Goal: Ask a question: Seek information or help from site administrators or community

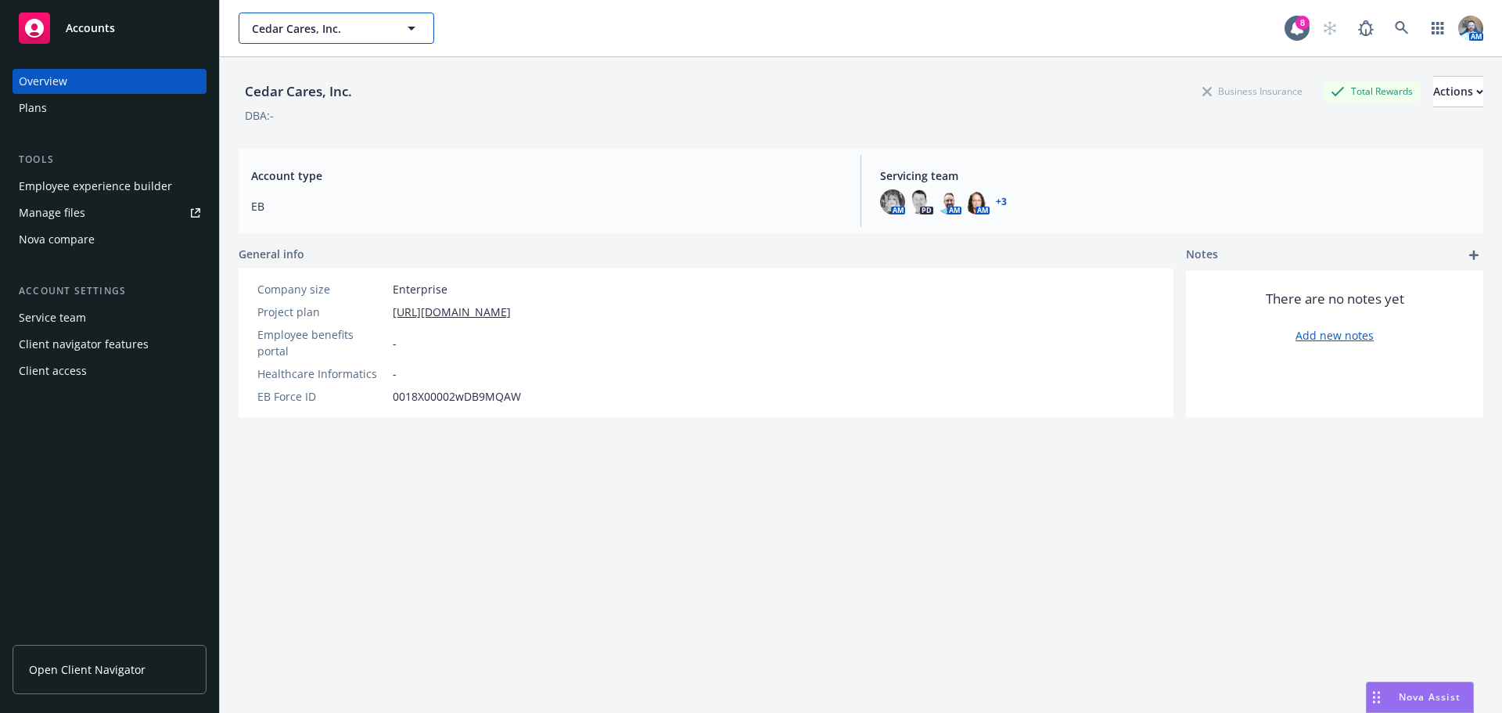
click at [312, 36] on button "Cedar Cares, Inc." at bounding box center [337, 28] width 196 height 31
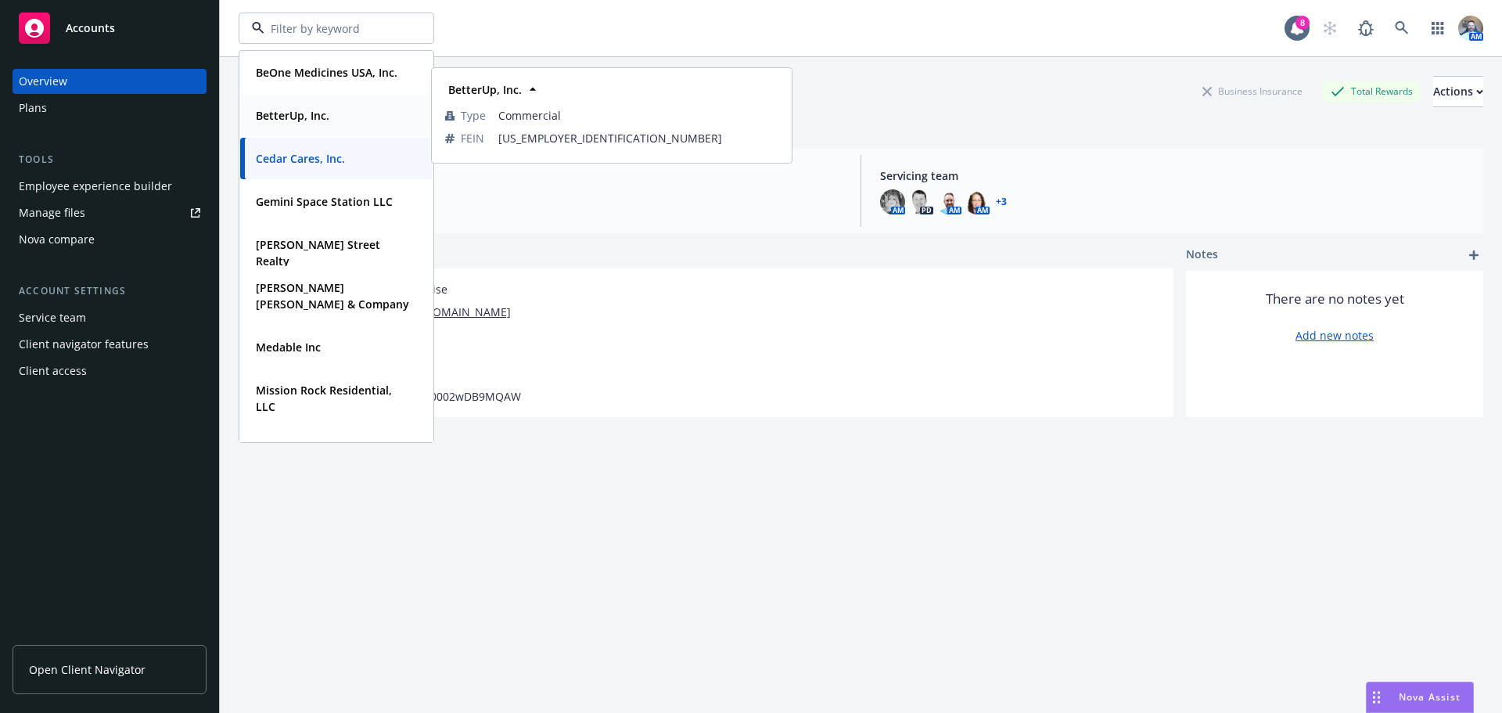
click at [295, 111] on strong "BetterUp, Inc." at bounding box center [293, 115] width 74 height 15
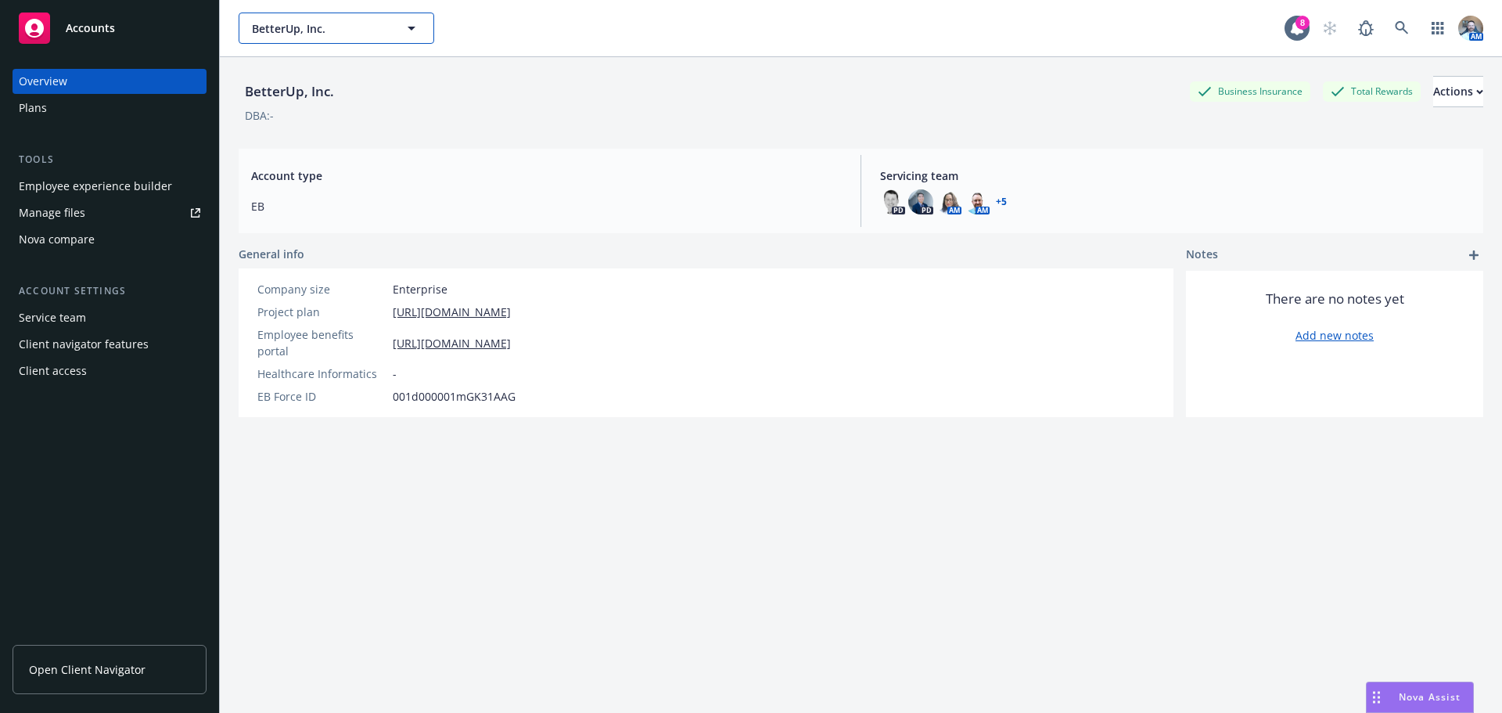
click at [298, 18] on button "BetterUp, Inc." at bounding box center [337, 28] width 196 height 31
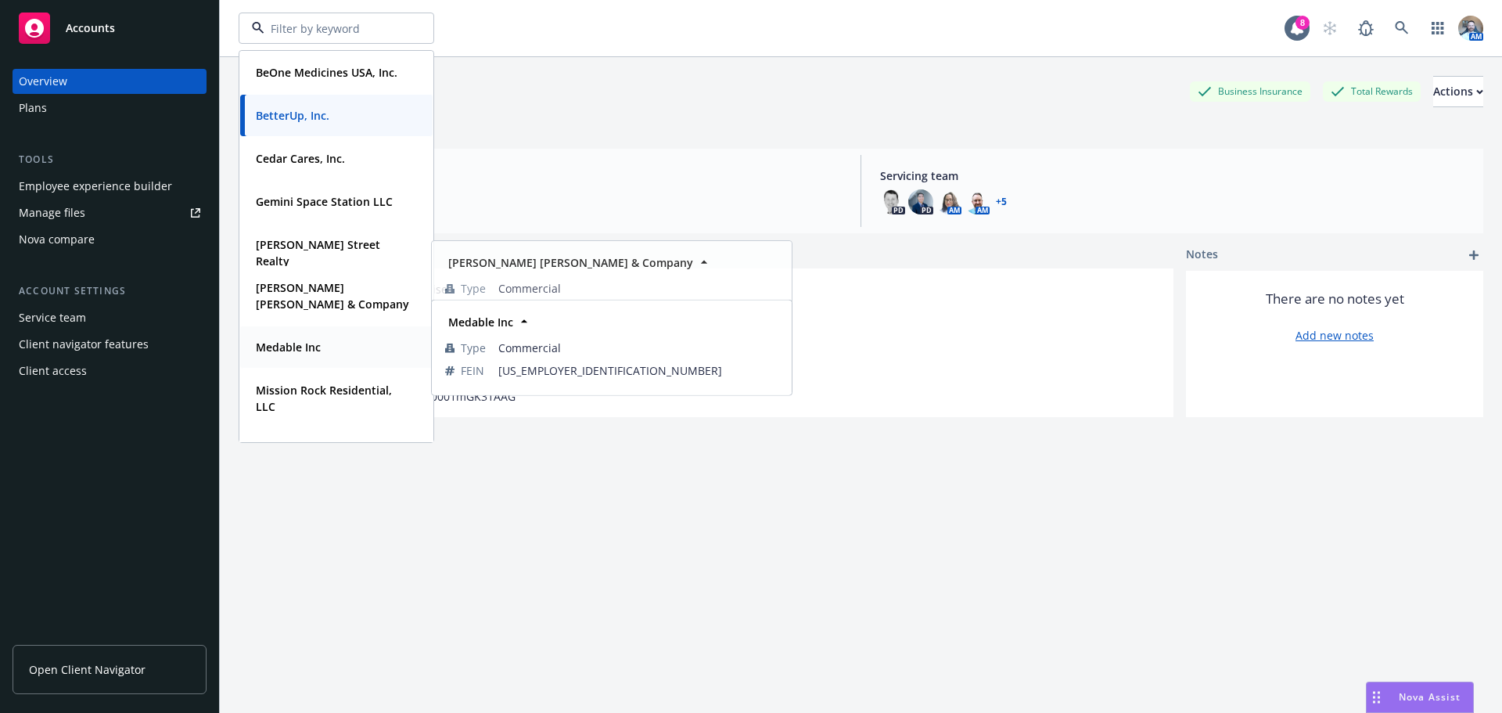
click at [311, 346] on strong "Medable Inc" at bounding box center [288, 347] width 65 height 15
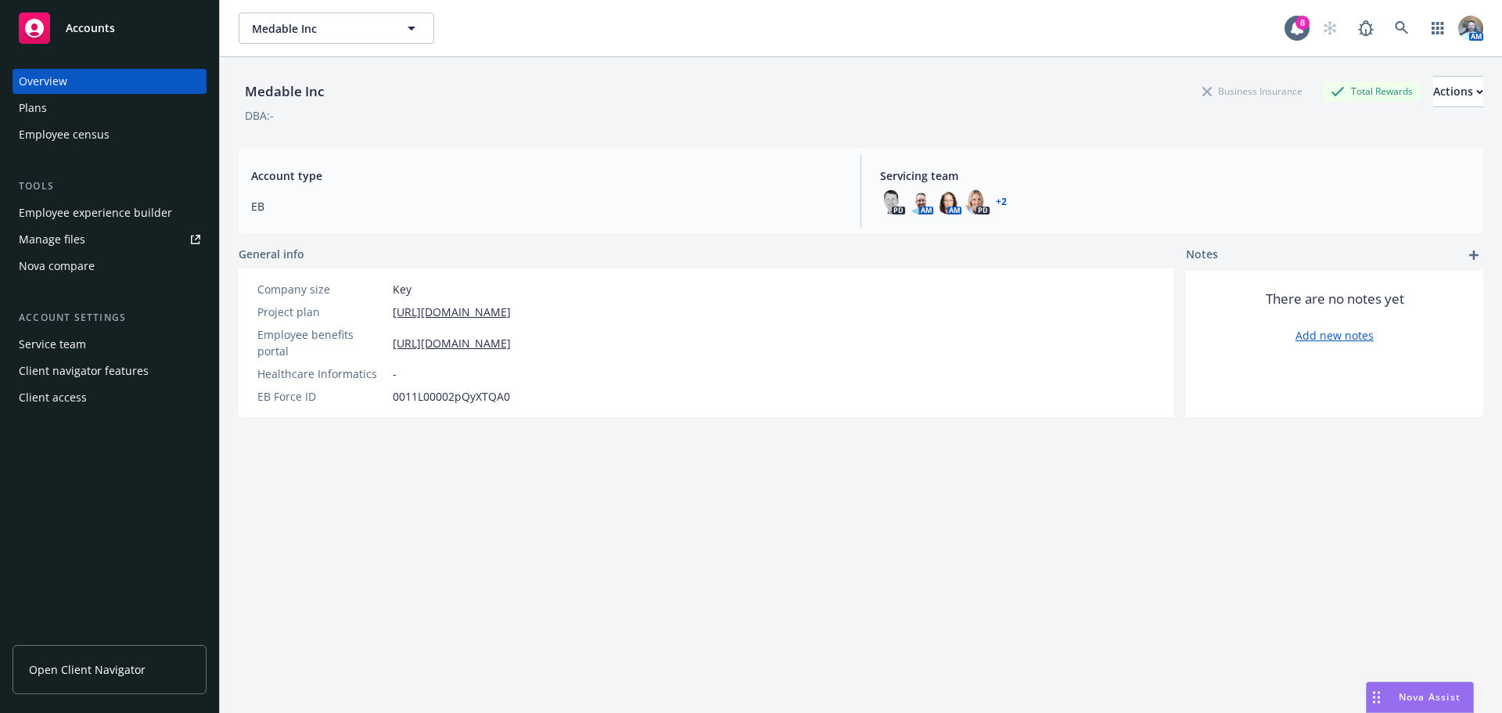
click at [24, 112] on div "Plans" at bounding box center [33, 107] width 28 height 25
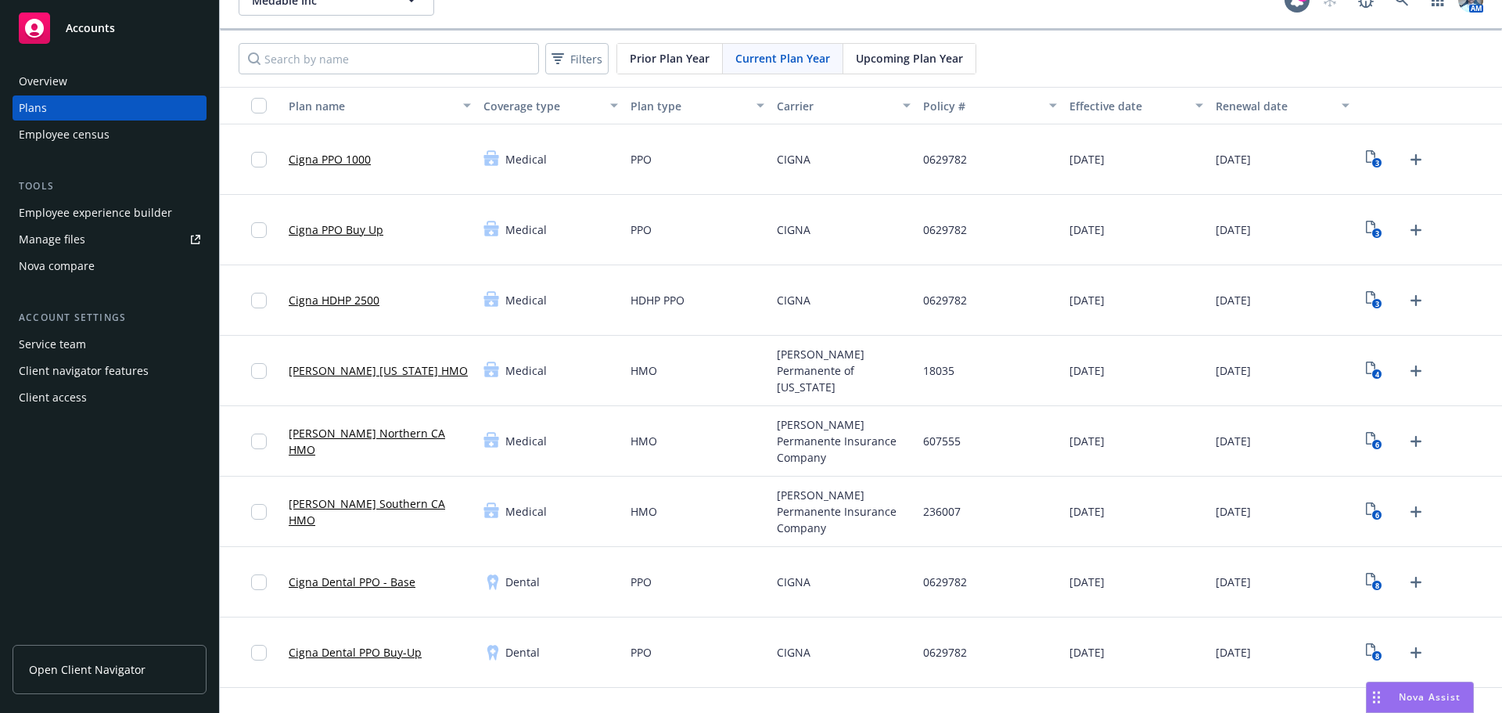
scroll to position [78, 0]
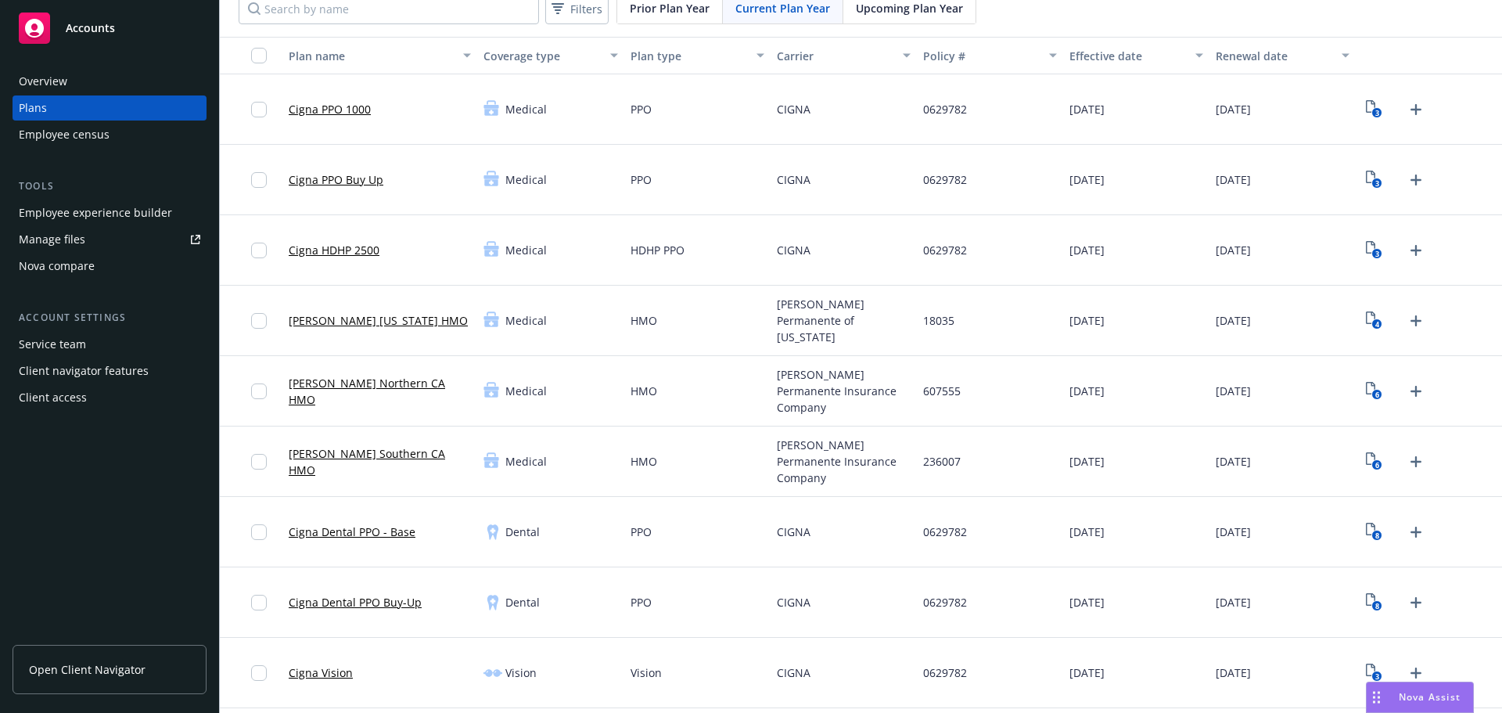
click at [384, 599] on link "Cigna Dental PPO Buy-Up" at bounding box center [355, 602] width 133 height 16
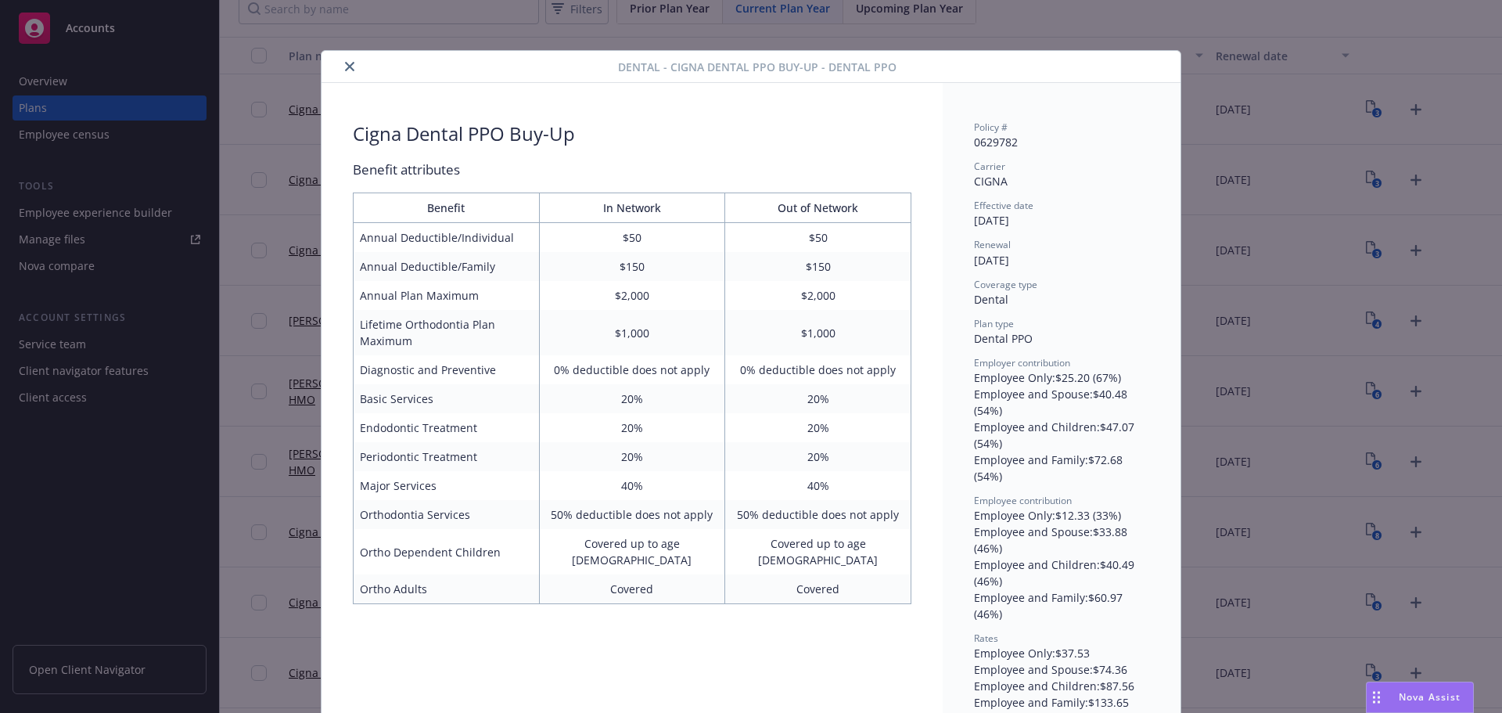
scroll to position [31, 0]
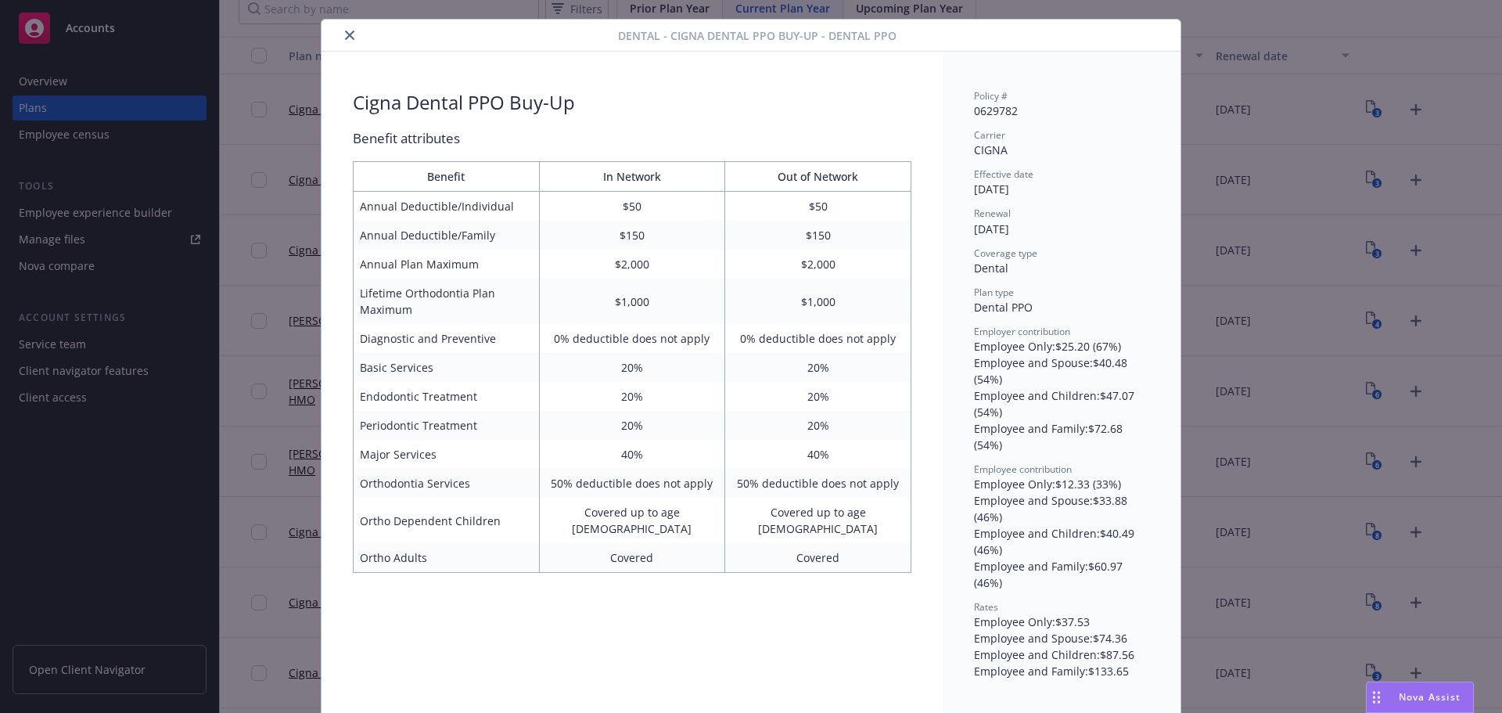
click at [345, 31] on icon "close" at bounding box center [349, 35] width 9 height 9
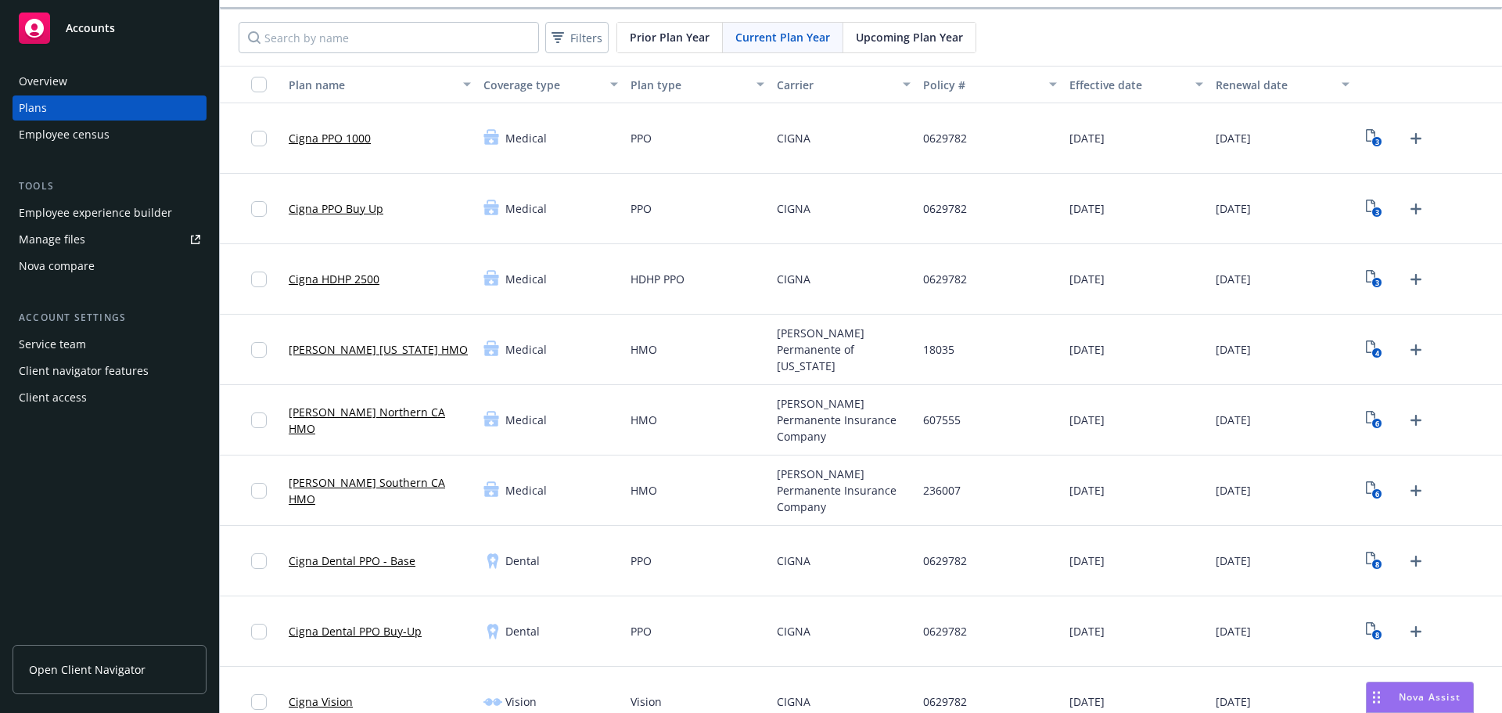
scroll to position [235, 0]
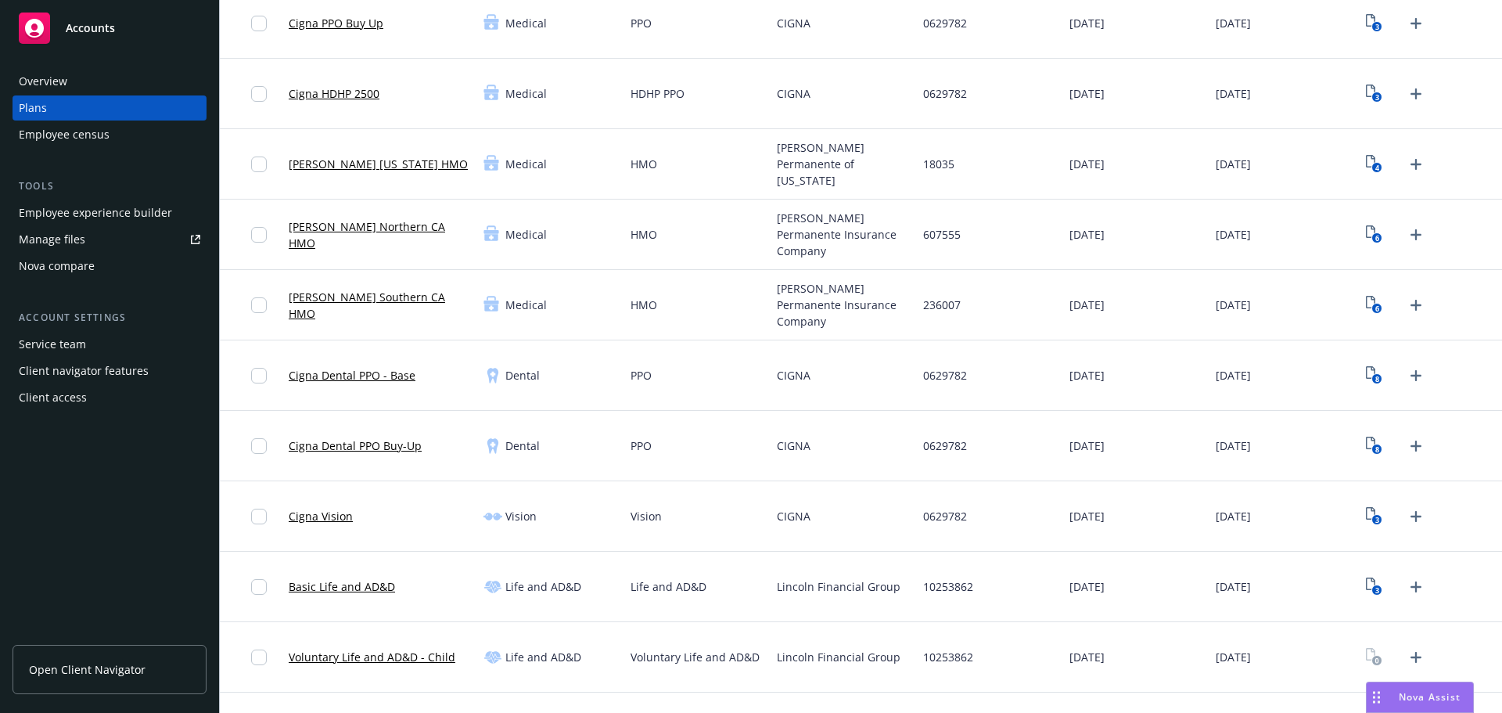
click at [331, 525] on div "Cigna Vision" at bounding box center [321, 515] width 64 height 51
click at [329, 522] on link "Cigna Vision" at bounding box center [321, 516] width 64 height 16
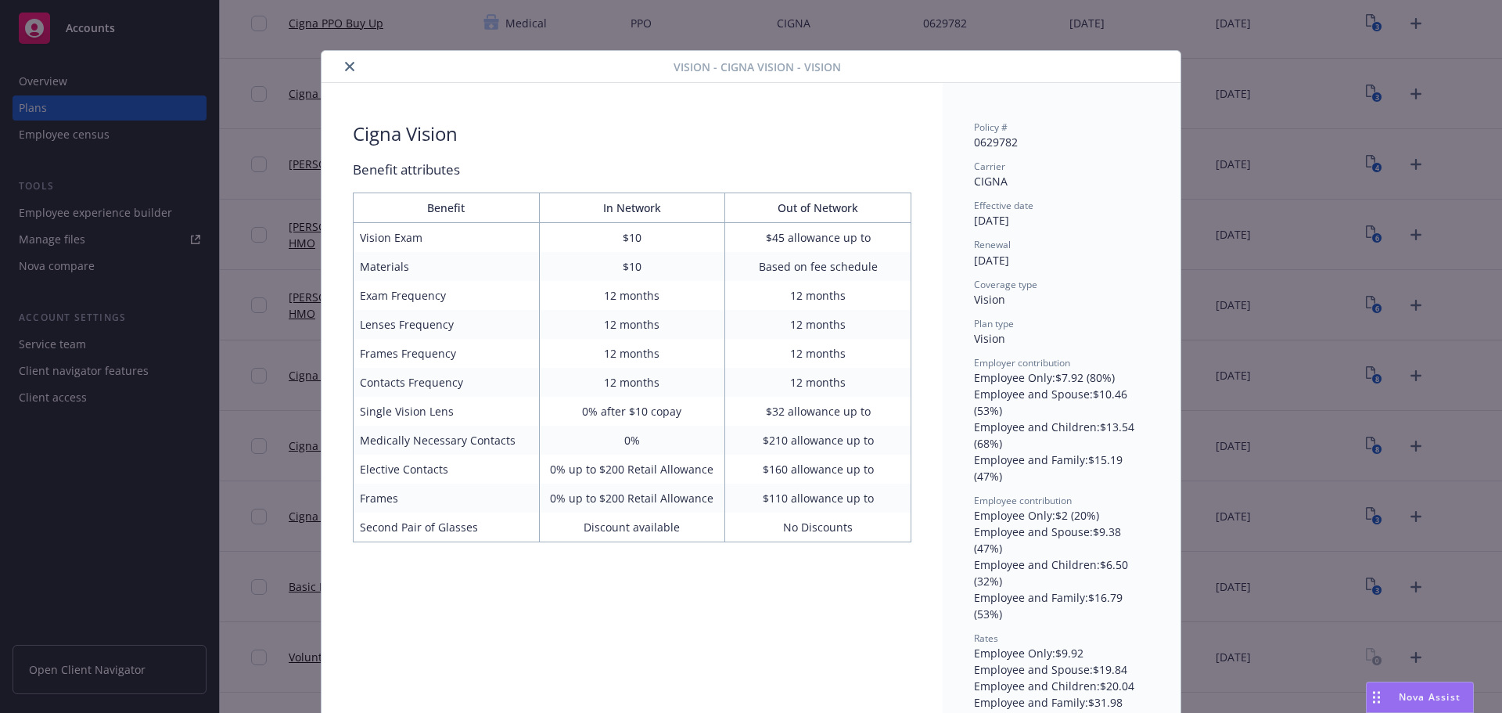
scroll to position [31, 0]
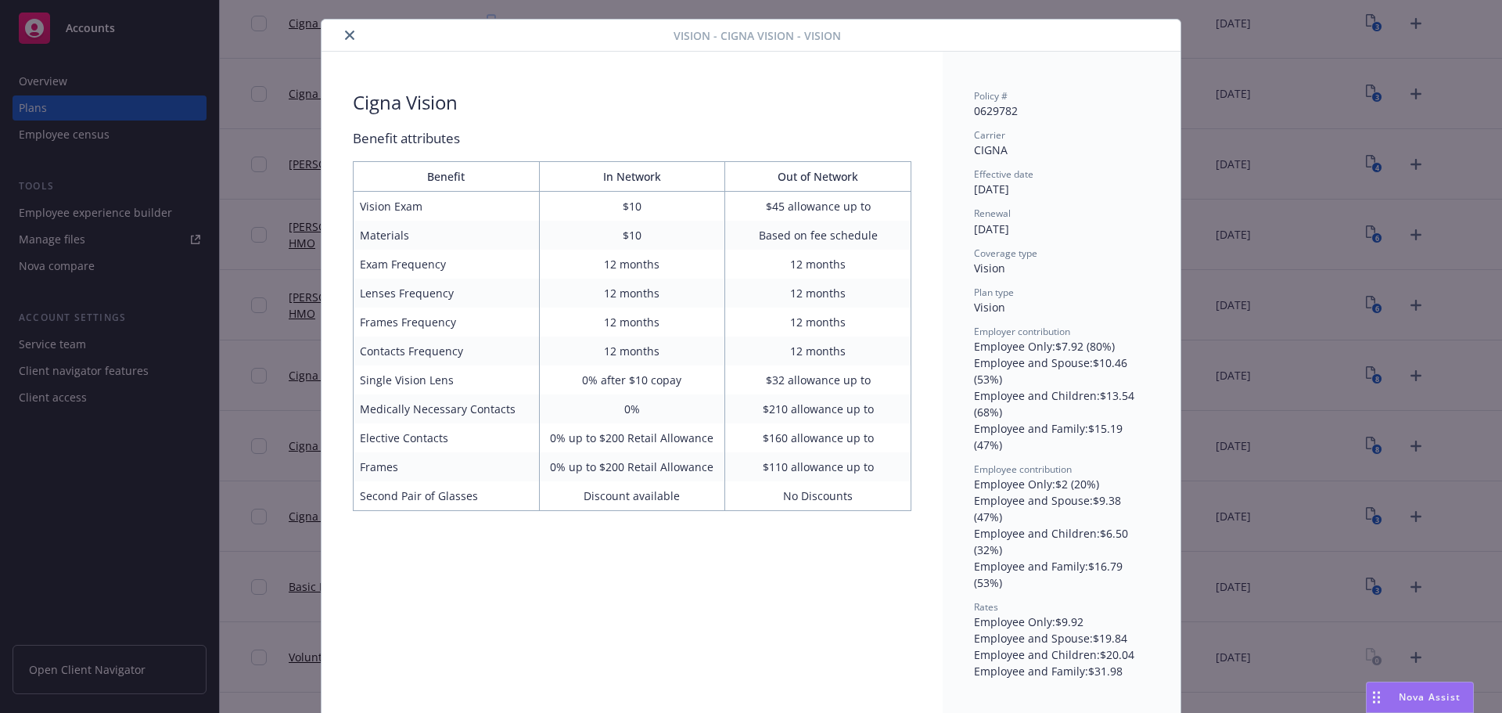
click at [340, 41] on button "close" at bounding box center [349, 35] width 19 height 19
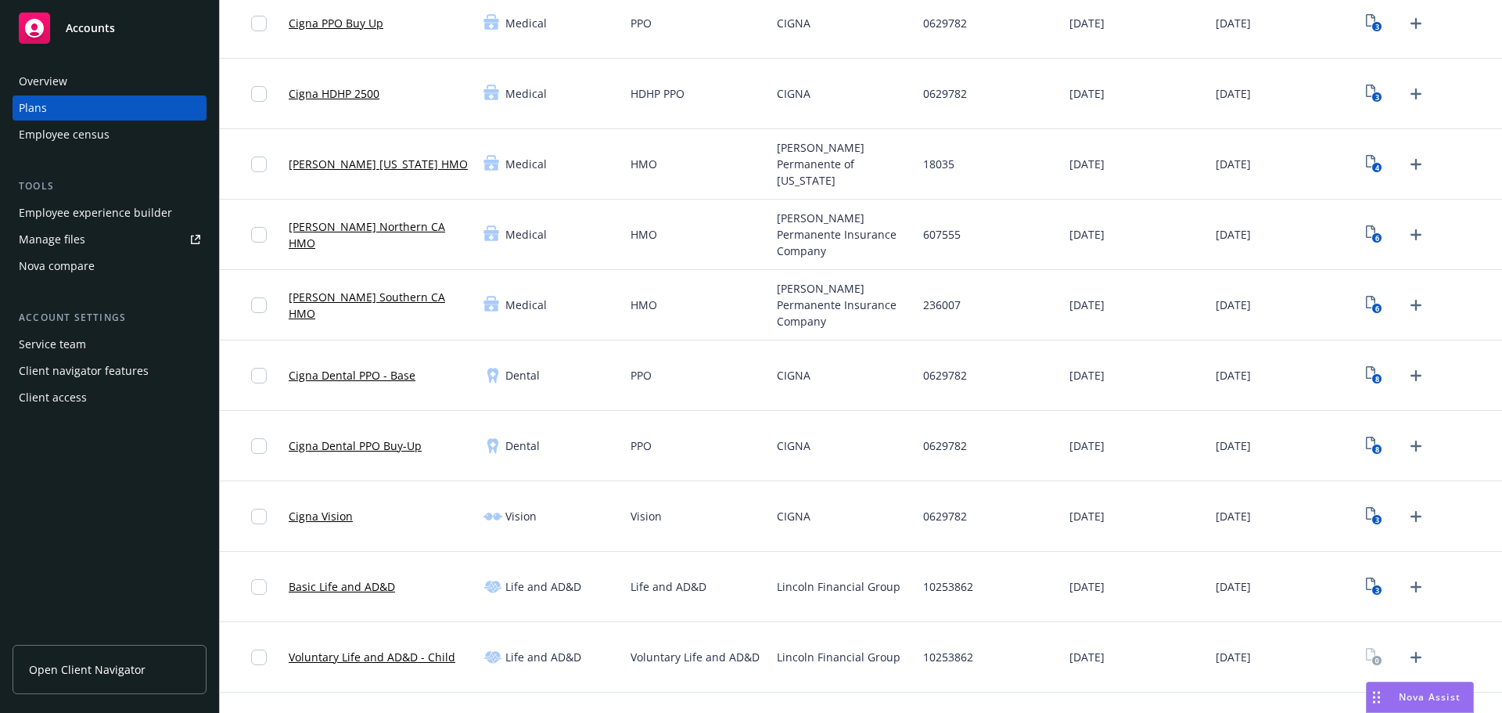
click at [328, 507] on div "Cigna Vision" at bounding box center [321, 515] width 64 height 51
click at [343, 526] on div "Cigna Vision" at bounding box center [321, 515] width 64 height 51
click at [336, 519] on link "Cigna Vision" at bounding box center [321, 516] width 64 height 16
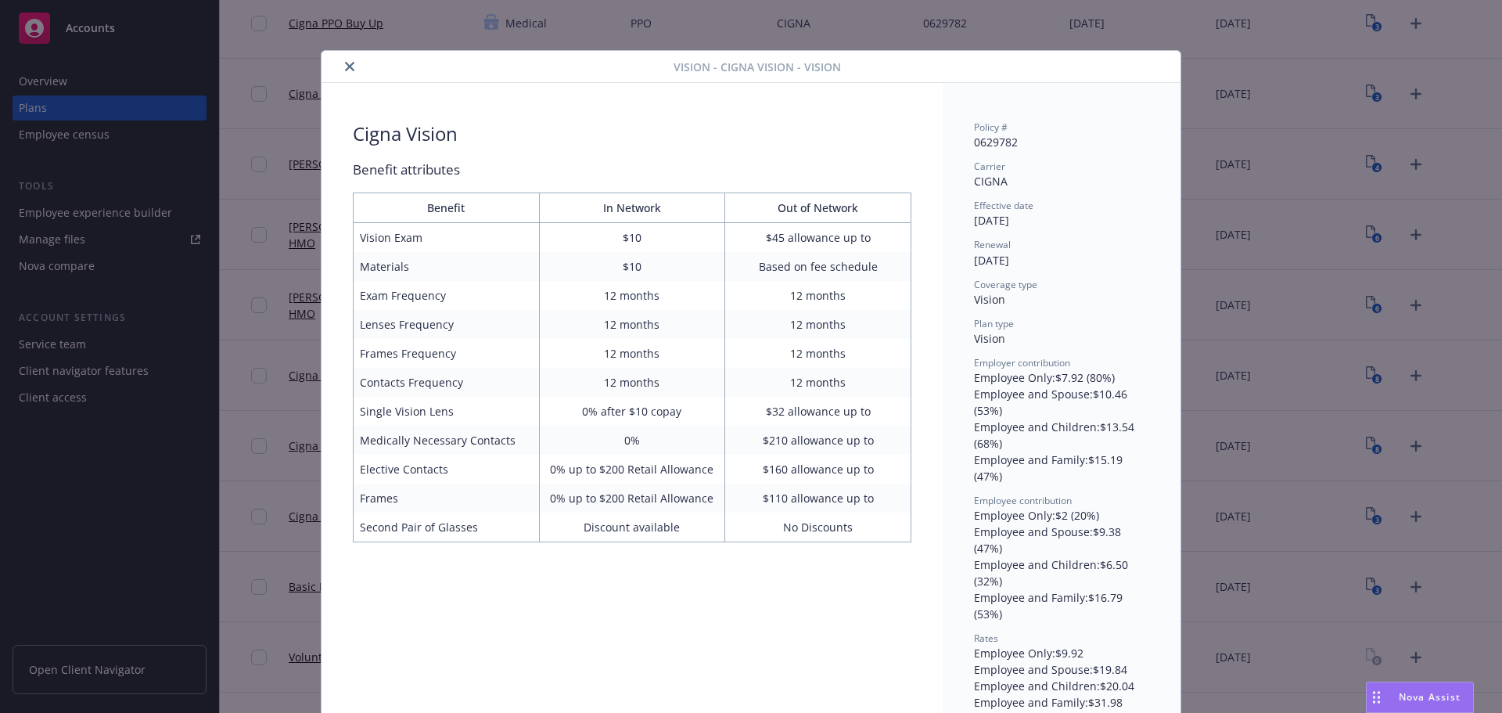
scroll to position [31, 0]
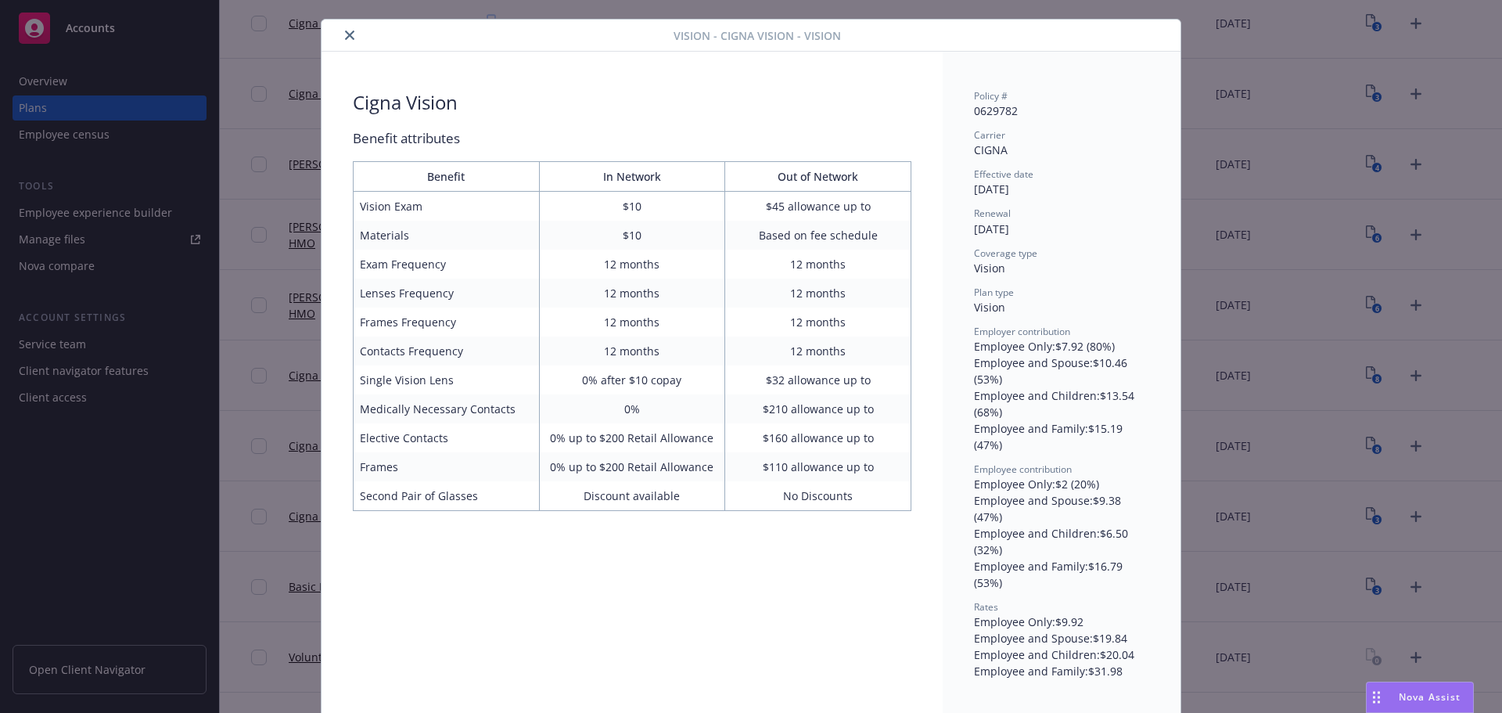
click at [340, 40] on button "close" at bounding box center [349, 35] width 19 height 19
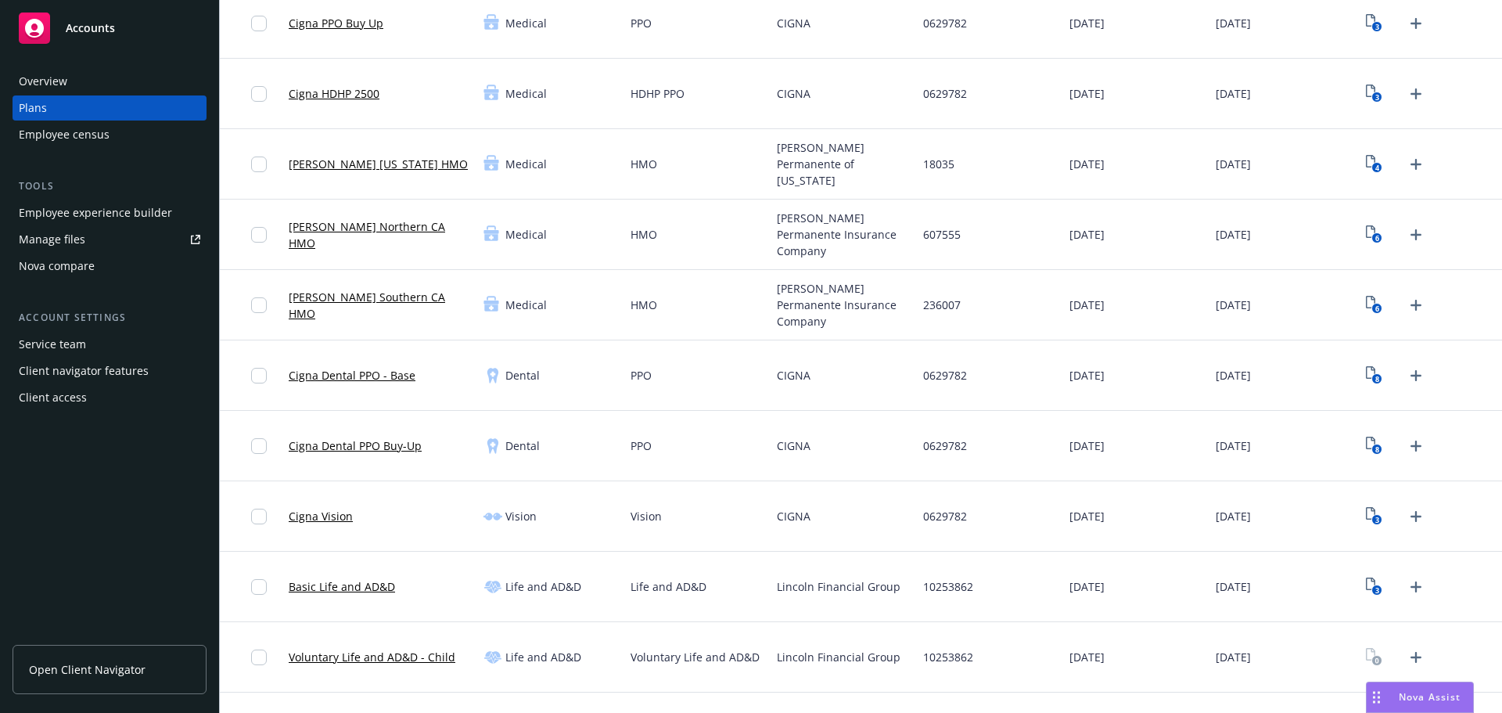
click at [316, 593] on link "Basic Life and AD&D" at bounding box center [342, 586] width 106 height 16
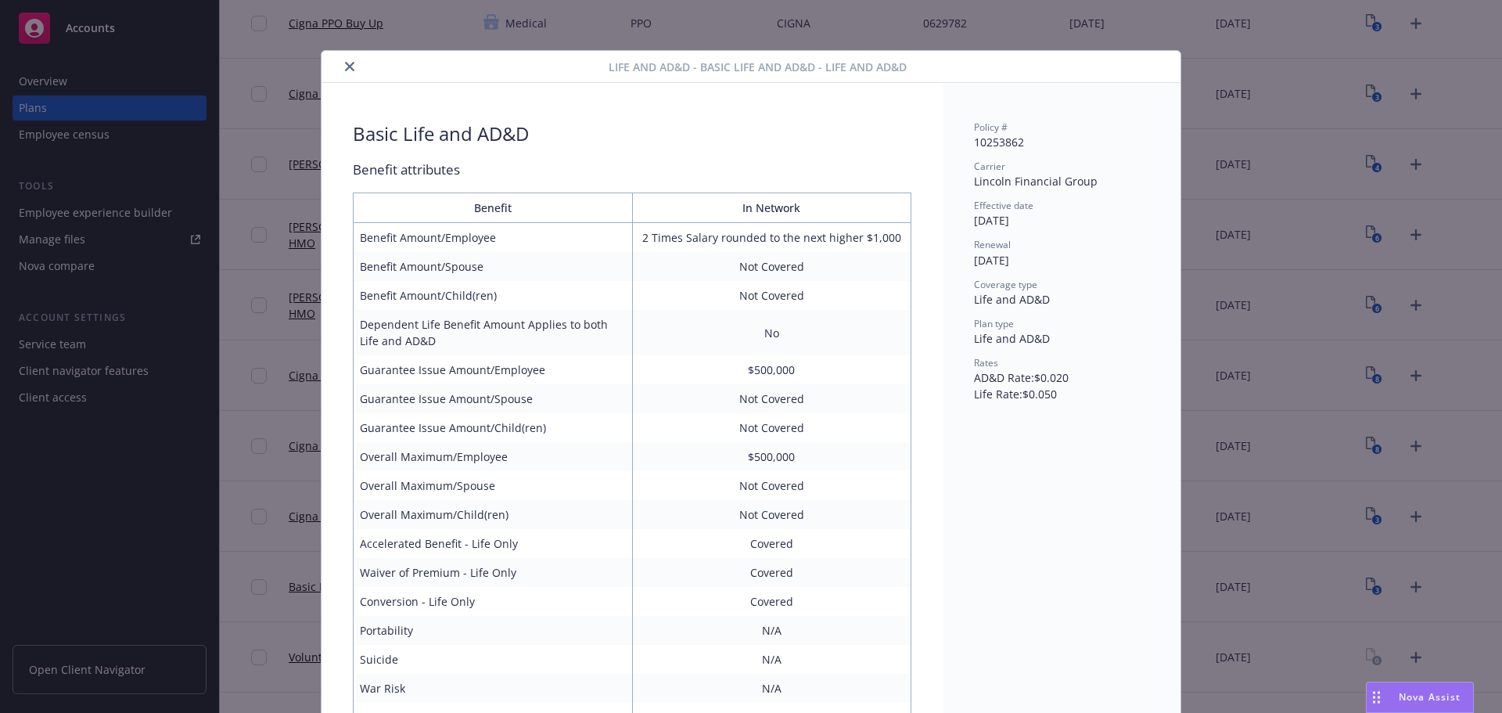
scroll to position [47, 0]
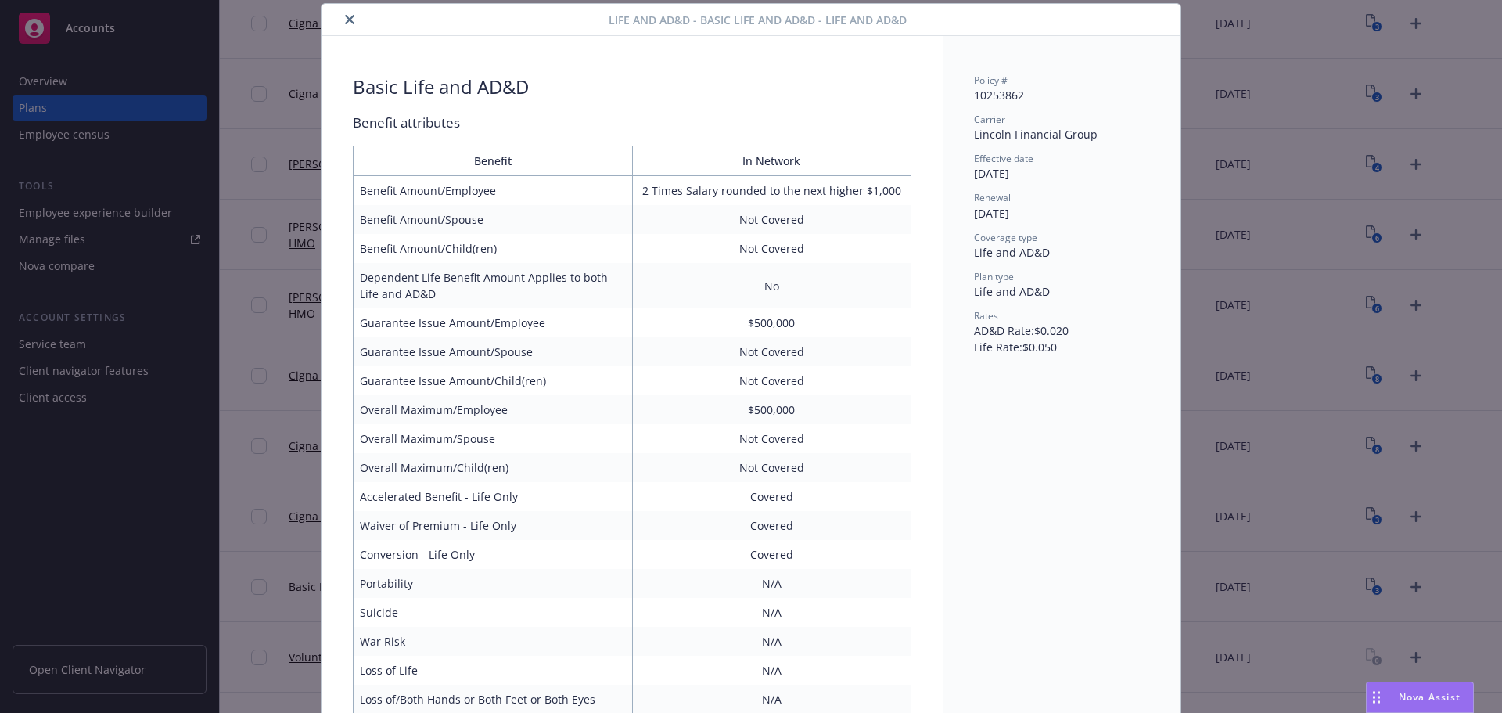
click at [348, 17] on icon "close" at bounding box center [349, 19] width 9 height 9
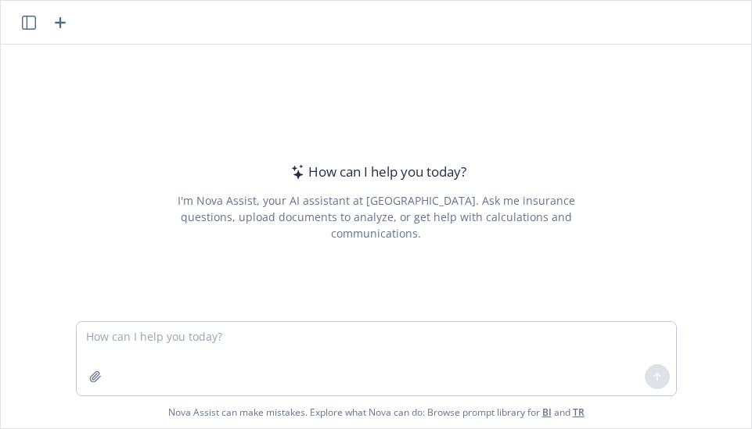
click at [171, 323] on textarea at bounding box center [376, 359] width 599 height 74
type textarea "what is a 9% increase from $118,579?"
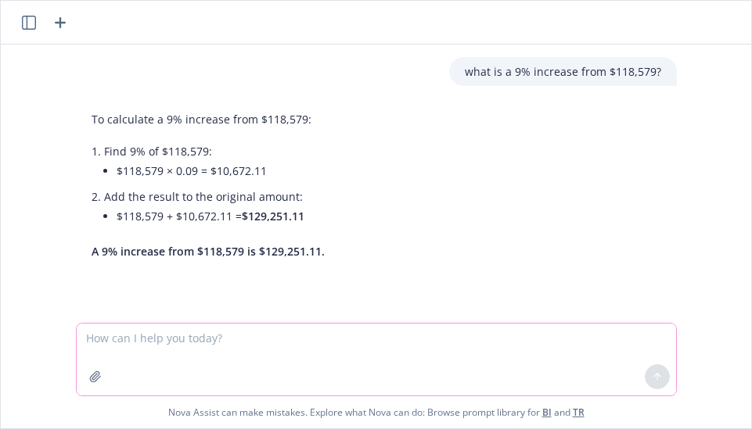
click at [311, 328] on textarea at bounding box center [376, 360] width 599 height 72
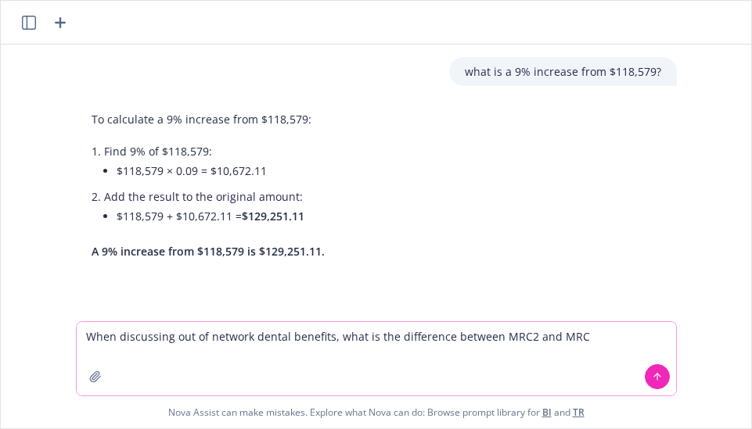
type textarea "When discussing out of network dental benefits, what is the difference between …"
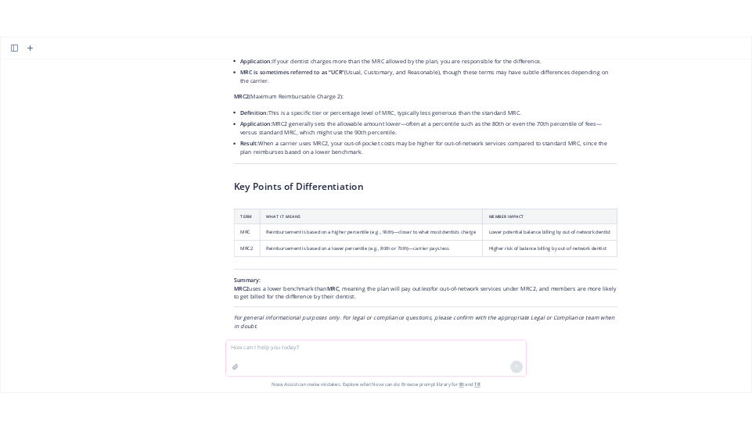
scroll to position [452, 0]
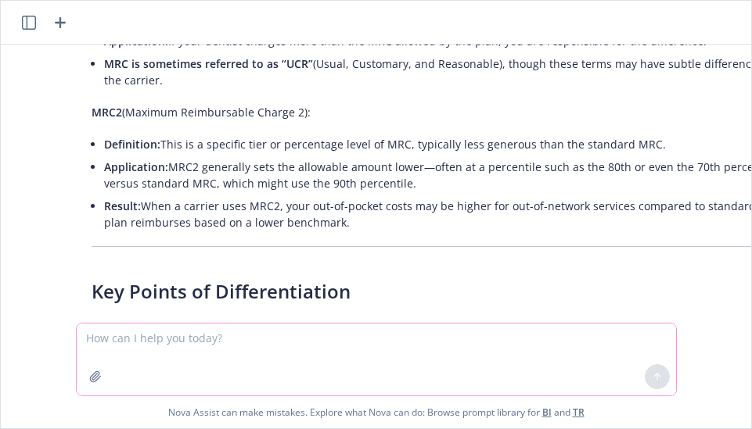
click at [188, 344] on textarea at bounding box center [376, 360] width 599 height 72
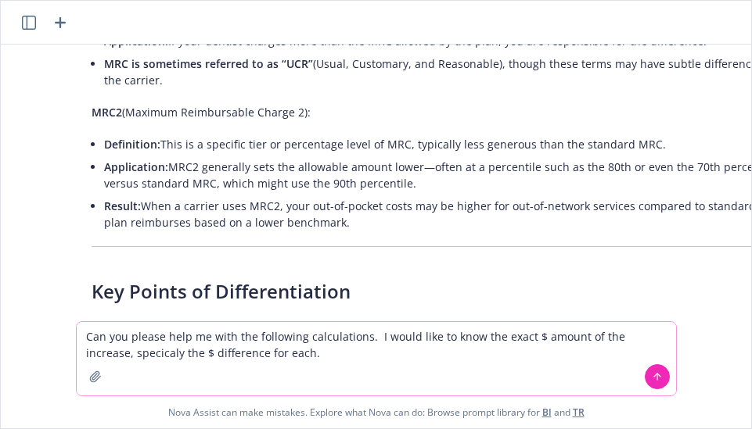
click at [97, 351] on textarea "Can you please help me with the following calculations. I would like to know th…" at bounding box center [376, 359] width 599 height 74
click at [95, 351] on textarea "Can you please help me with the following calculations. I would like to know th…" at bounding box center [376, 359] width 599 height 74
click at [105, 347] on textarea "Can you please help me with the following calculations. I would like to know th…" at bounding box center [376, 359] width 599 height 74
click at [104, 347] on textarea "Can you please help me with the following calculations. I would like to know th…" at bounding box center [376, 359] width 599 height 74
click at [269, 353] on textarea "Can you please help me with the following calculations. I would like to know th…" at bounding box center [376, 359] width 599 height 74
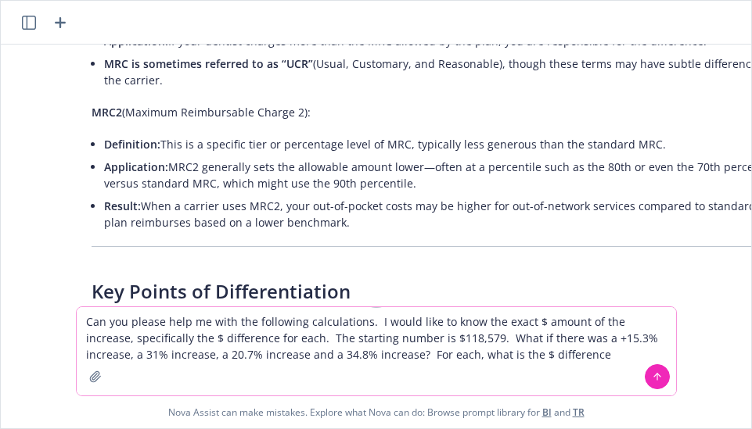
type textarea "Can you please help me with the following calculations. I would like to know th…"
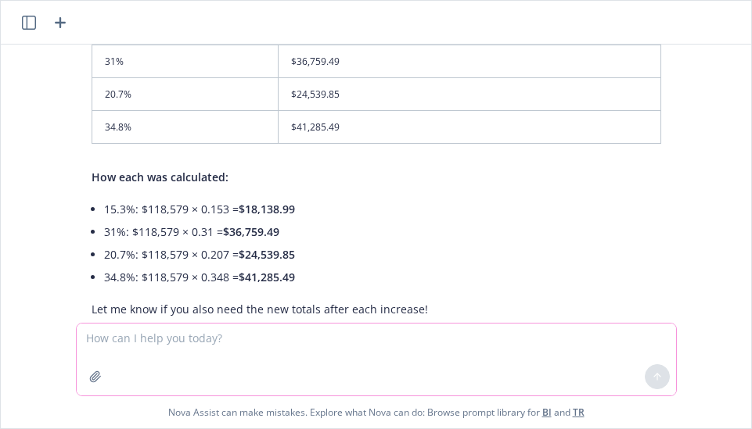
scroll to position [1270, 0]
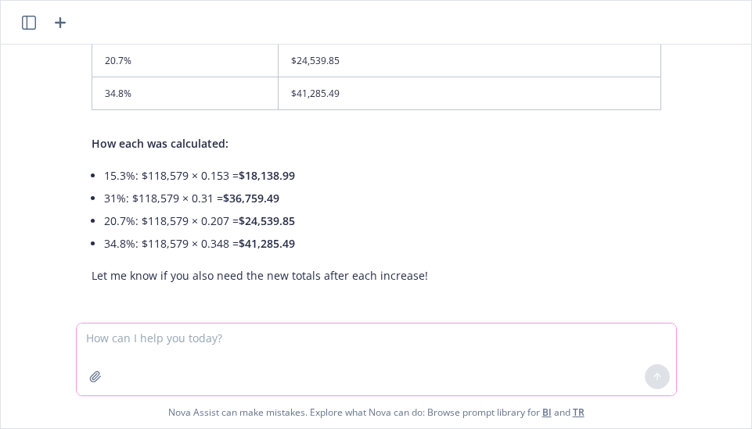
click at [177, 350] on textarea at bounding box center [376, 360] width 599 height 72
type textarea "What is the % increase from $43,830 to $47,391?"
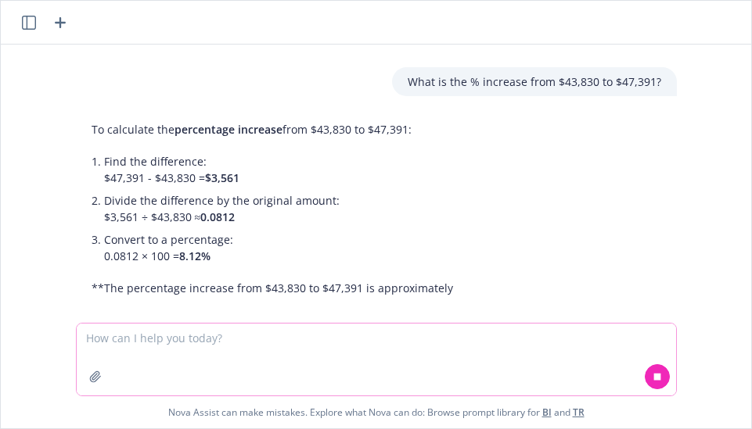
scroll to position [1524, 0]
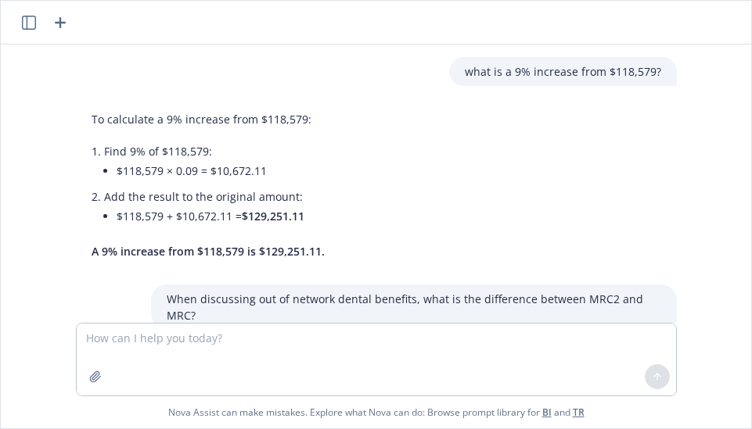
scroll to position [1524, 0]
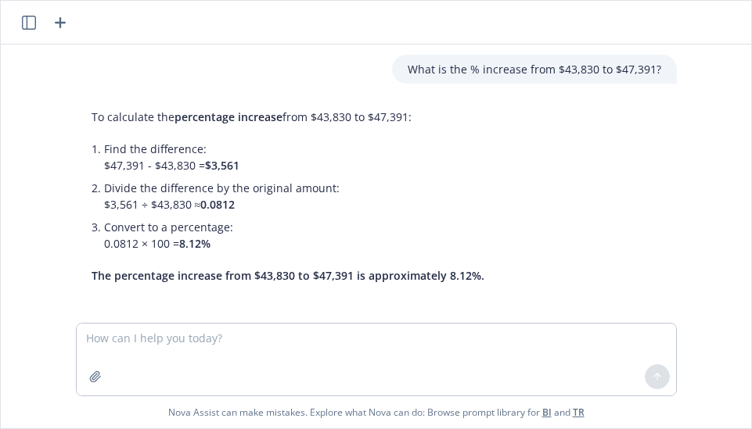
click at [193, 347] on textarea at bounding box center [376, 360] width 599 height 72
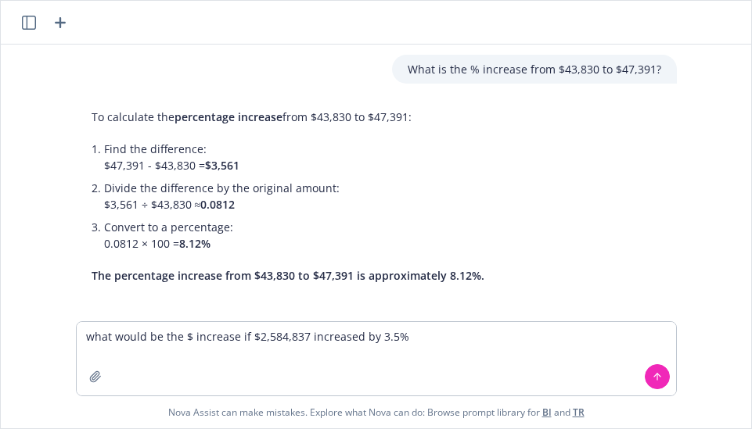
type textarea "what would be the $ increase if $2,584,837 increased by 3.5%?"
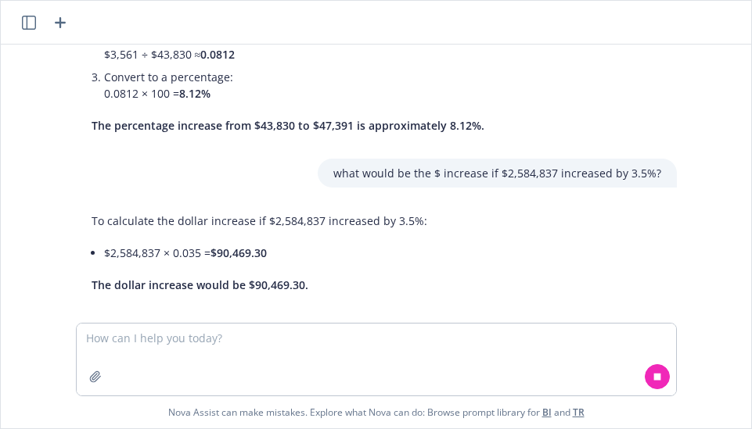
scroll to position [1683, 0]
